Goal: Check status

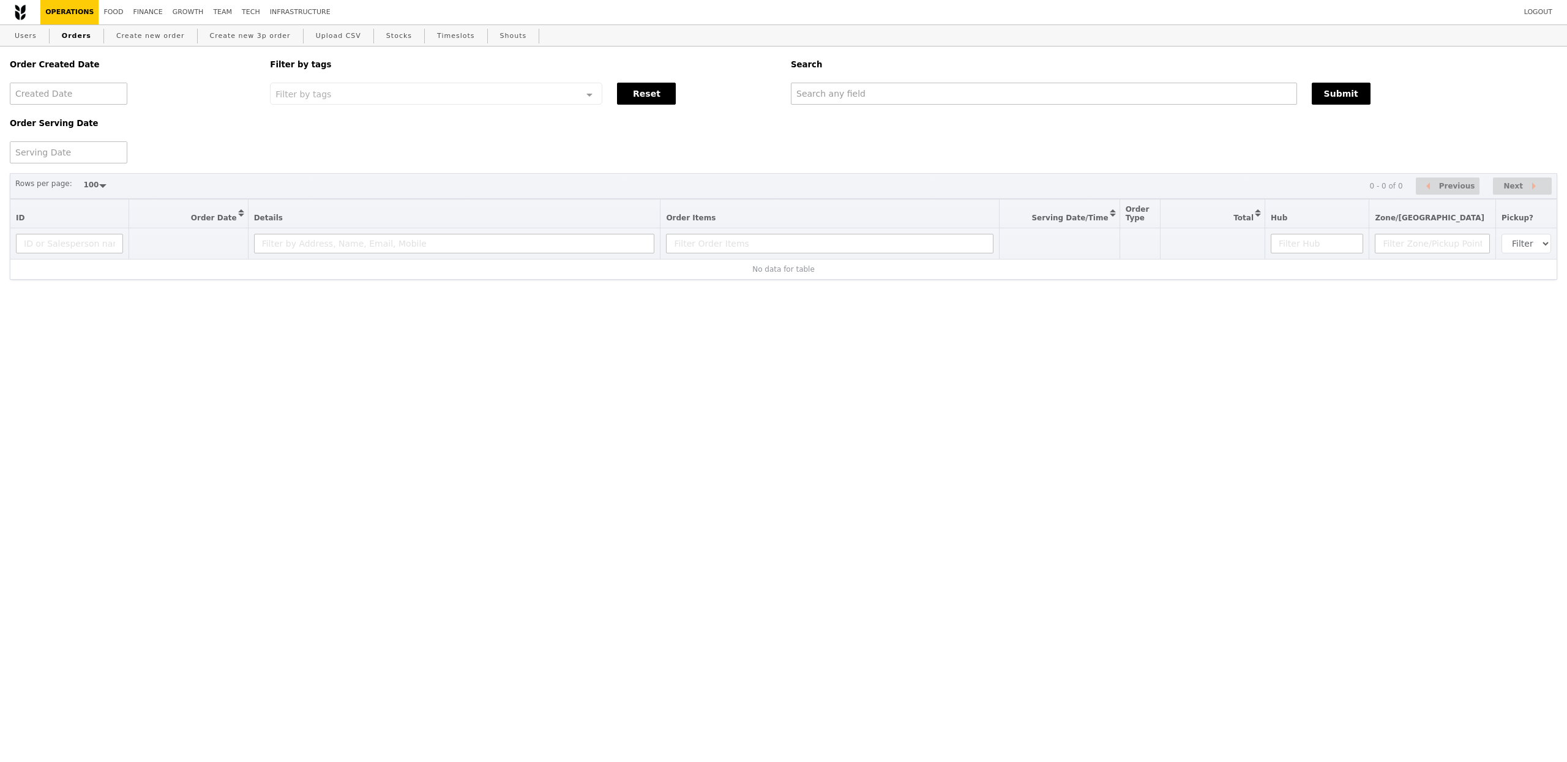
select select "100"
click at [829, 102] on input "text" at bounding box center [1044, 94] width 506 height 22
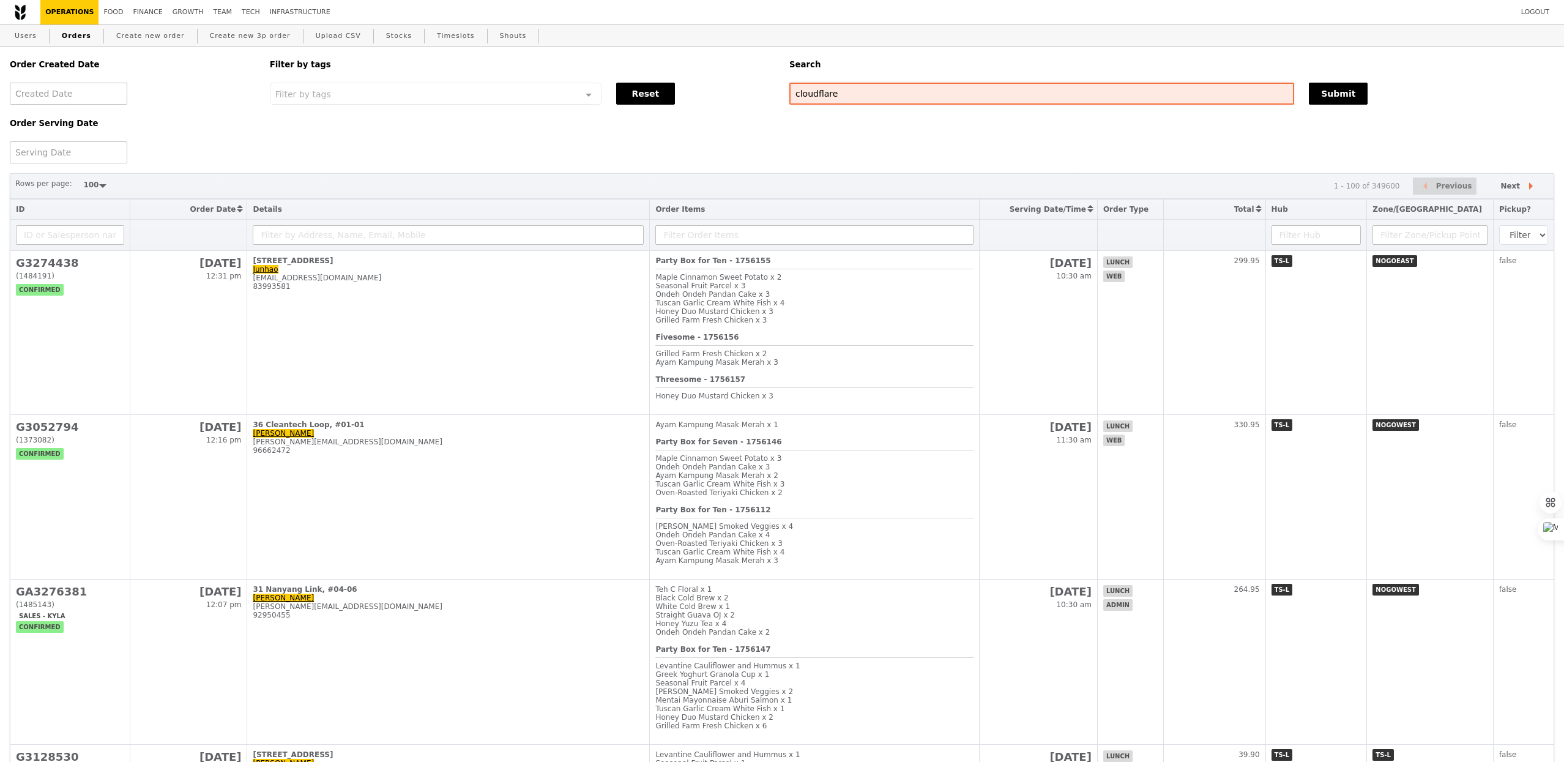
type input "cloudflare"
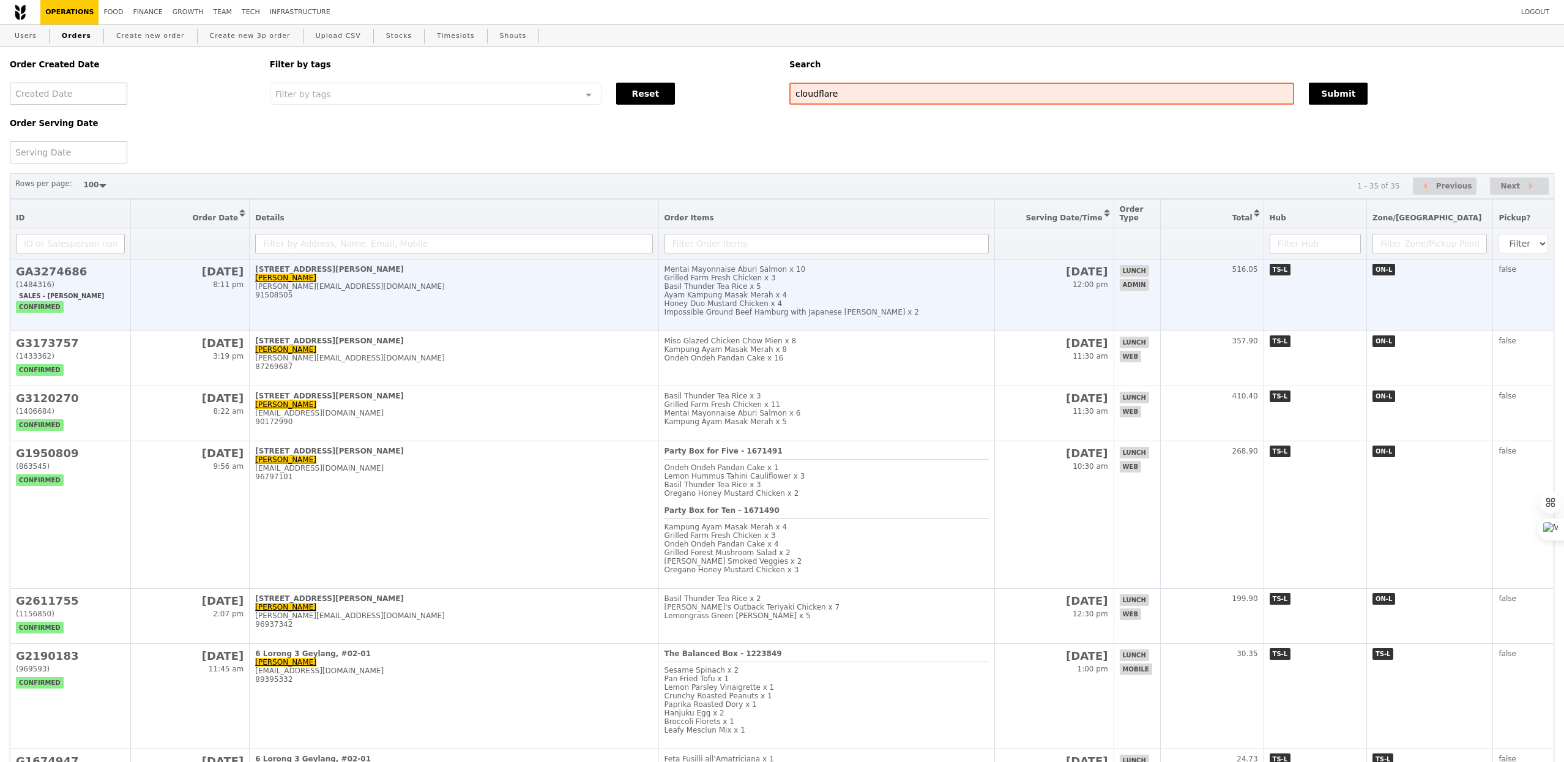
click at [787, 323] on td "Mentai Mayonnaise Aburi Salmon x 10 Grilled Farm Fresh Chicken x 3 Basil Thunde…" at bounding box center [827, 296] width 336 height 72
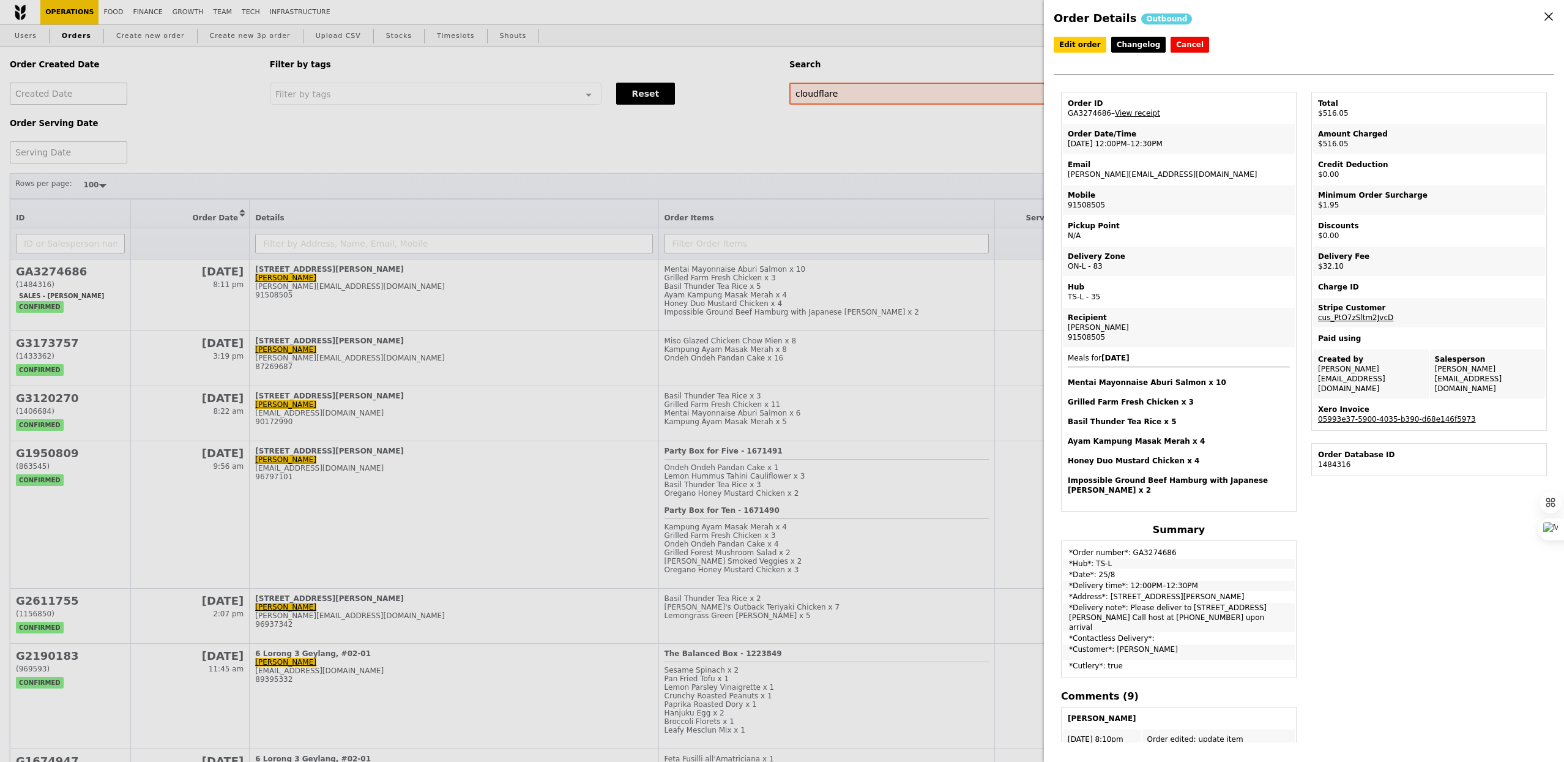
click at [1092, 113] on td "Order ID GA3274686 – View receipt" at bounding box center [1179, 108] width 232 height 29
copy td "GA3274686"
